Goal: Information Seeking & Learning: Learn about a topic

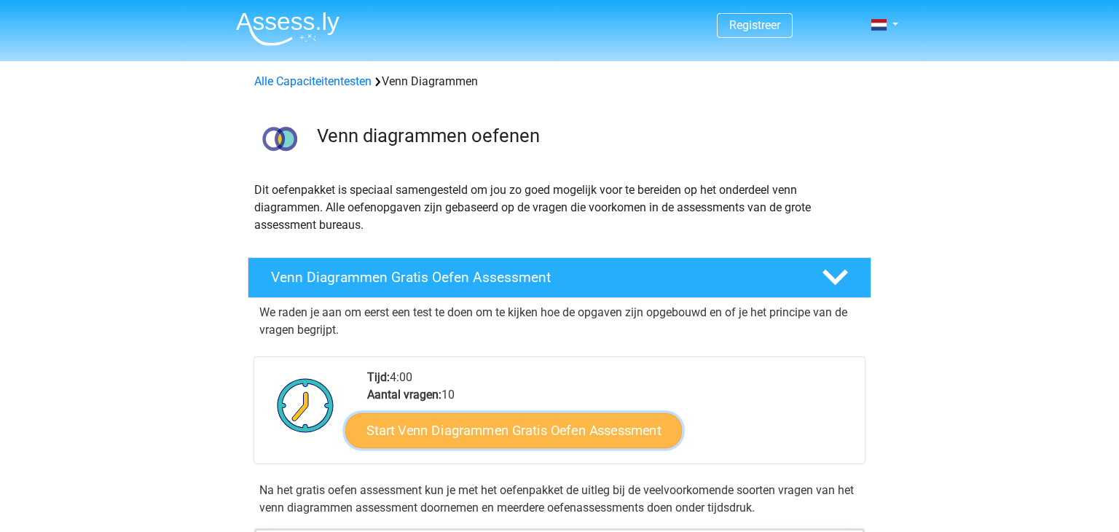
click at [594, 420] on link "Start Venn Diagrammen Gratis Oefen Assessment" at bounding box center [513, 430] width 336 height 35
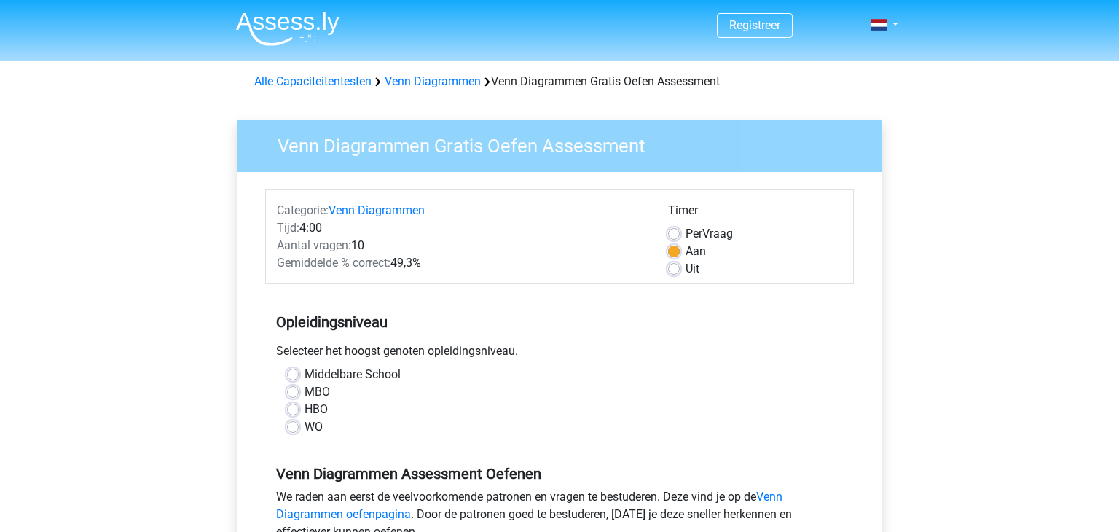
click at [299, 375] on div "Middelbare School" at bounding box center [559, 374] width 545 height 17
click at [304, 375] on label "Middelbare School" at bounding box center [352, 374] width 96 height 17
click at [295, 375] on input "Middelbare School" at bounding box center [293, 373] width 12 height 15
radio input "true"
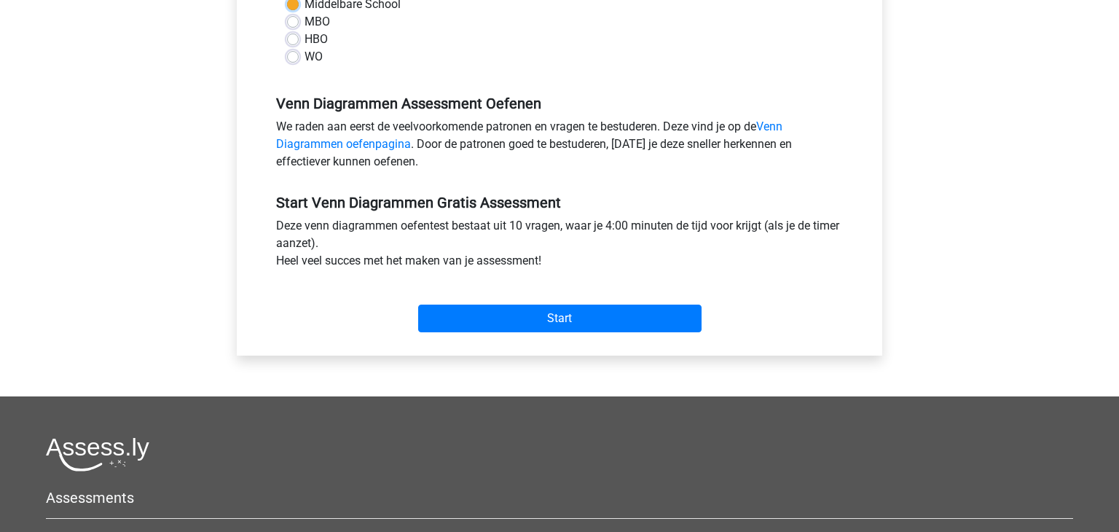
scroll to position [371, 0]
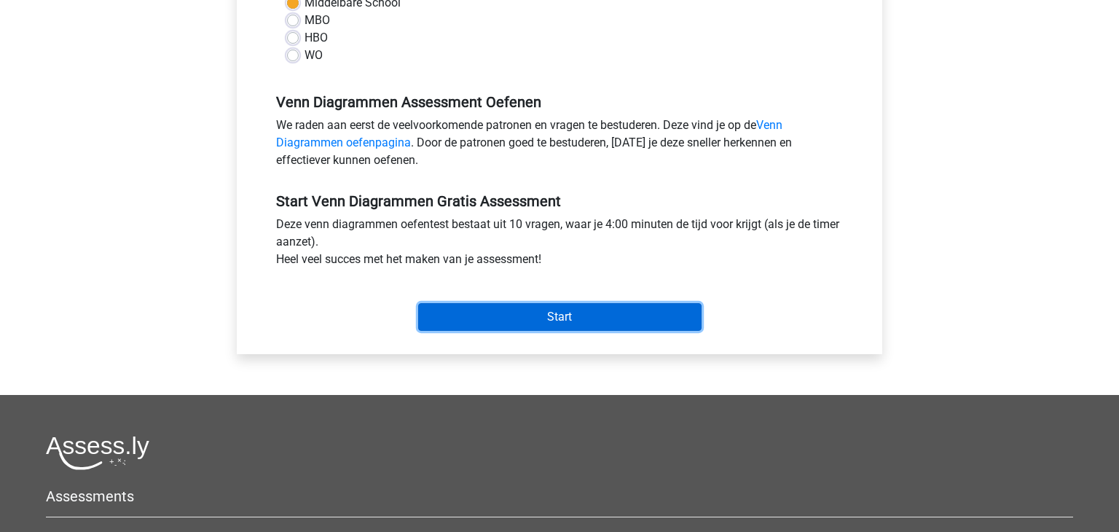
click at [595, 319] on input "Start" at bounding box center [559, 317] width 283 height 28
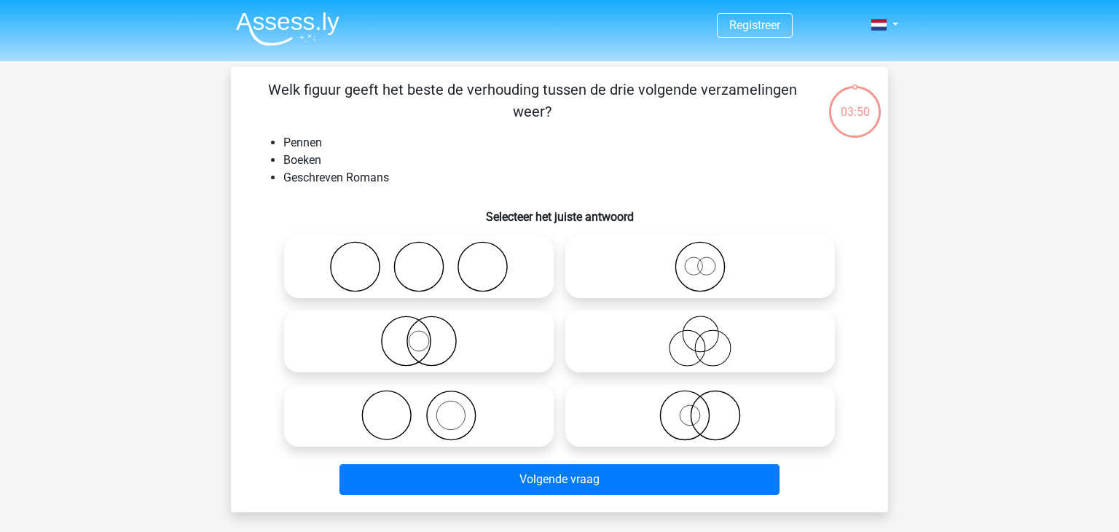
click at [503, 302] on div at bounding box center [418, 266] width 281 height 74
click at [486, 269] on icon at bounding box center [419, 266] width 258 height 51
click at [428, 259] on input "radio" at bounding box center [423, 254] width 9 height 9
radio input "true"
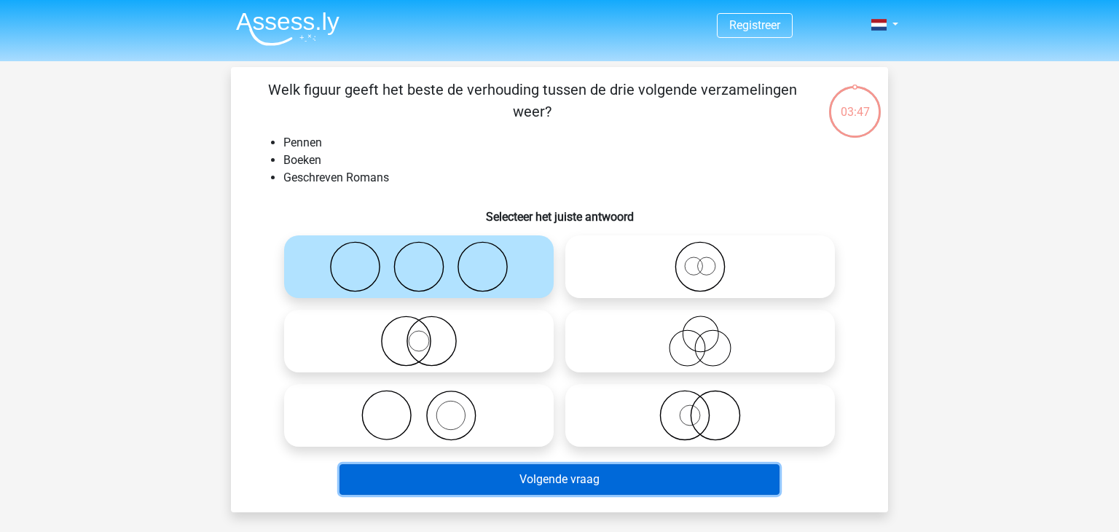
click at [586, 483] on button "Volgende vraag" at bounding box center [559, 479] width 441 height 31
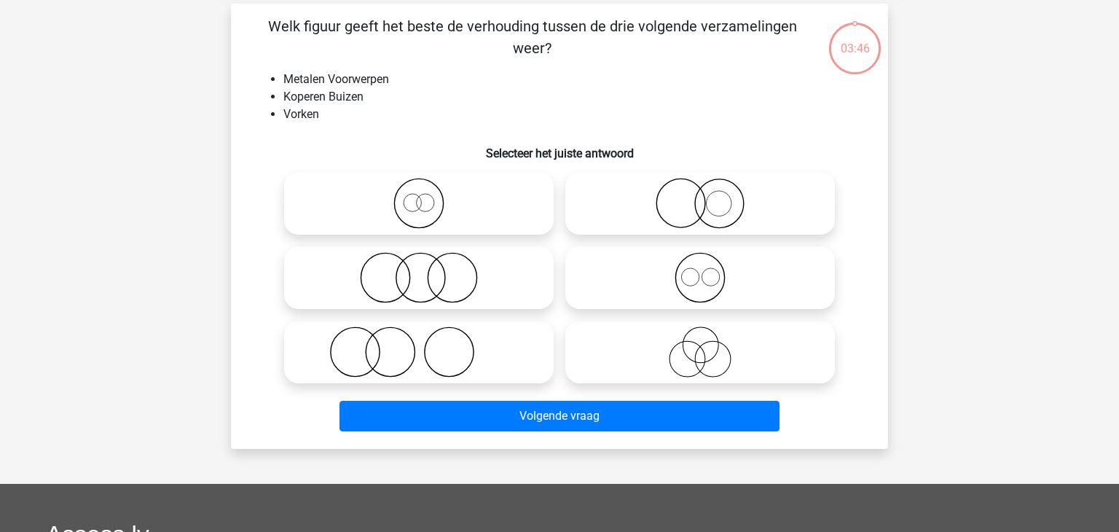
scroll to position [67, 0]
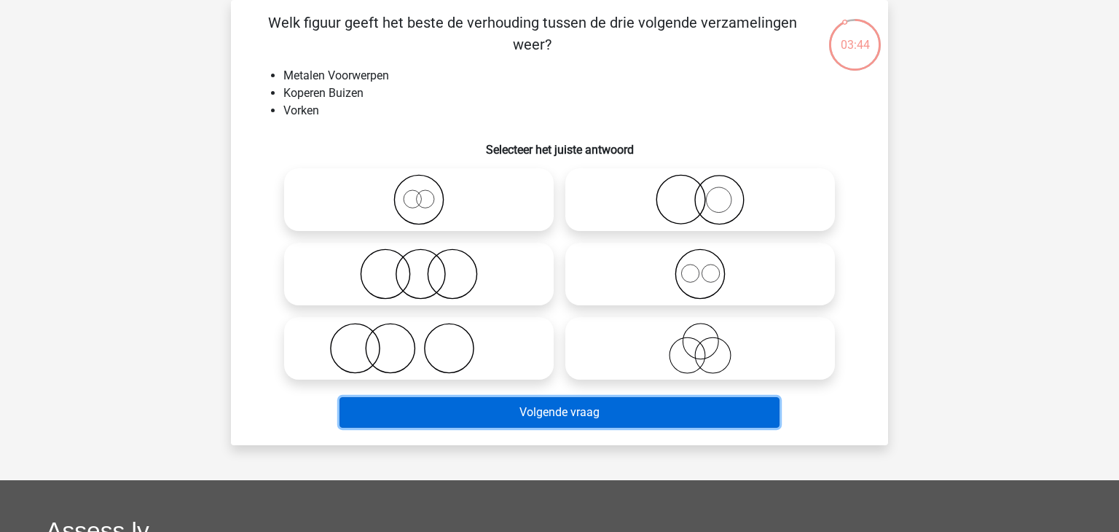
click at [657, 420] on button "Volgende vraag" at bounding box center [559, 412] width 441 height 31
